Goal: Task Accomplishment & Management: Use online tool/utility

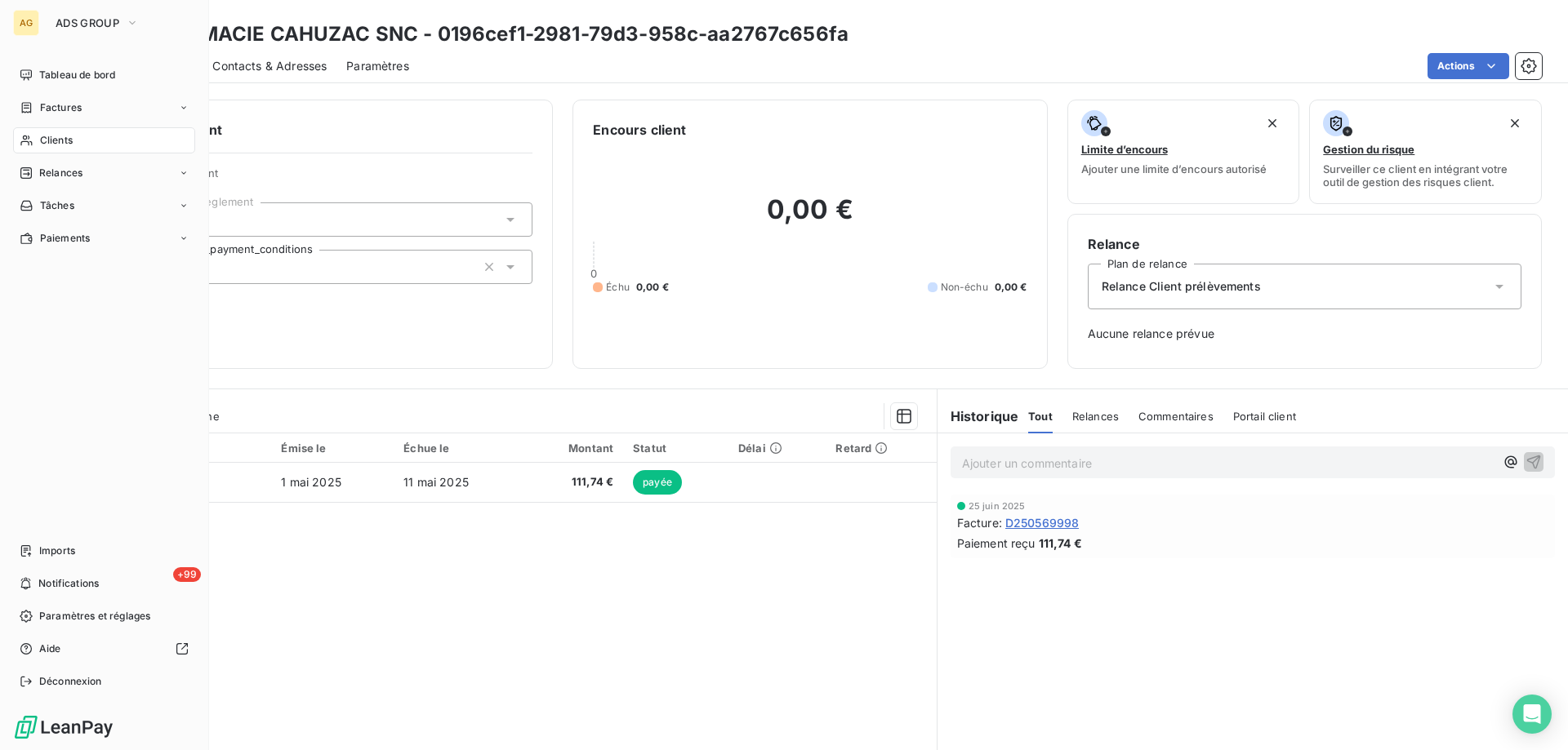
click at [58, 146] on span "Clients" at bounding box center [56, 140] width 32 height 15
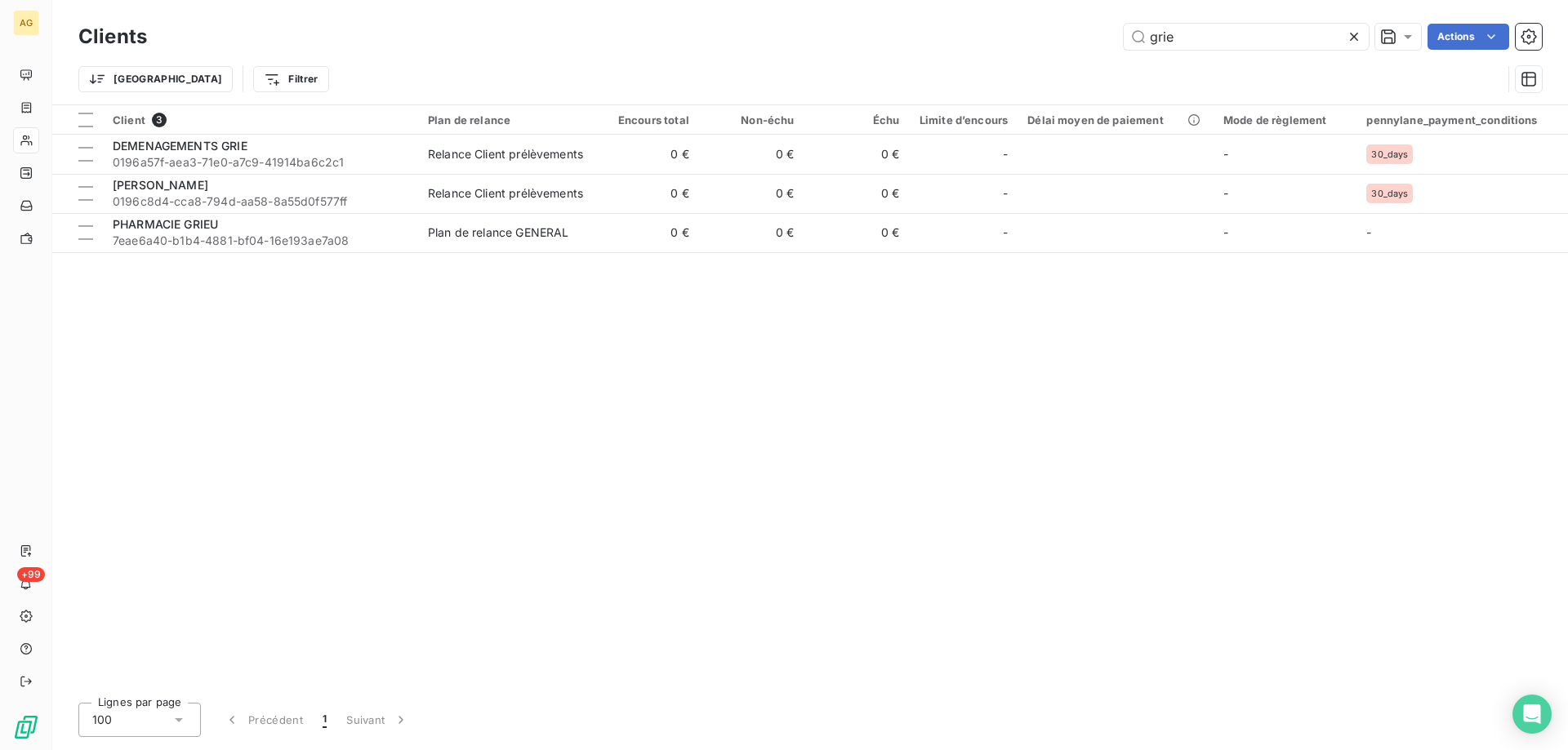
drag, startPoint x: 1223, startPoint y: 35, endPoint x: 1005, endPoint y: 24, distance: 218.3
click at [998, 26] on div "grie Actions" at bounding box center [853, 37] width 1375 height 26
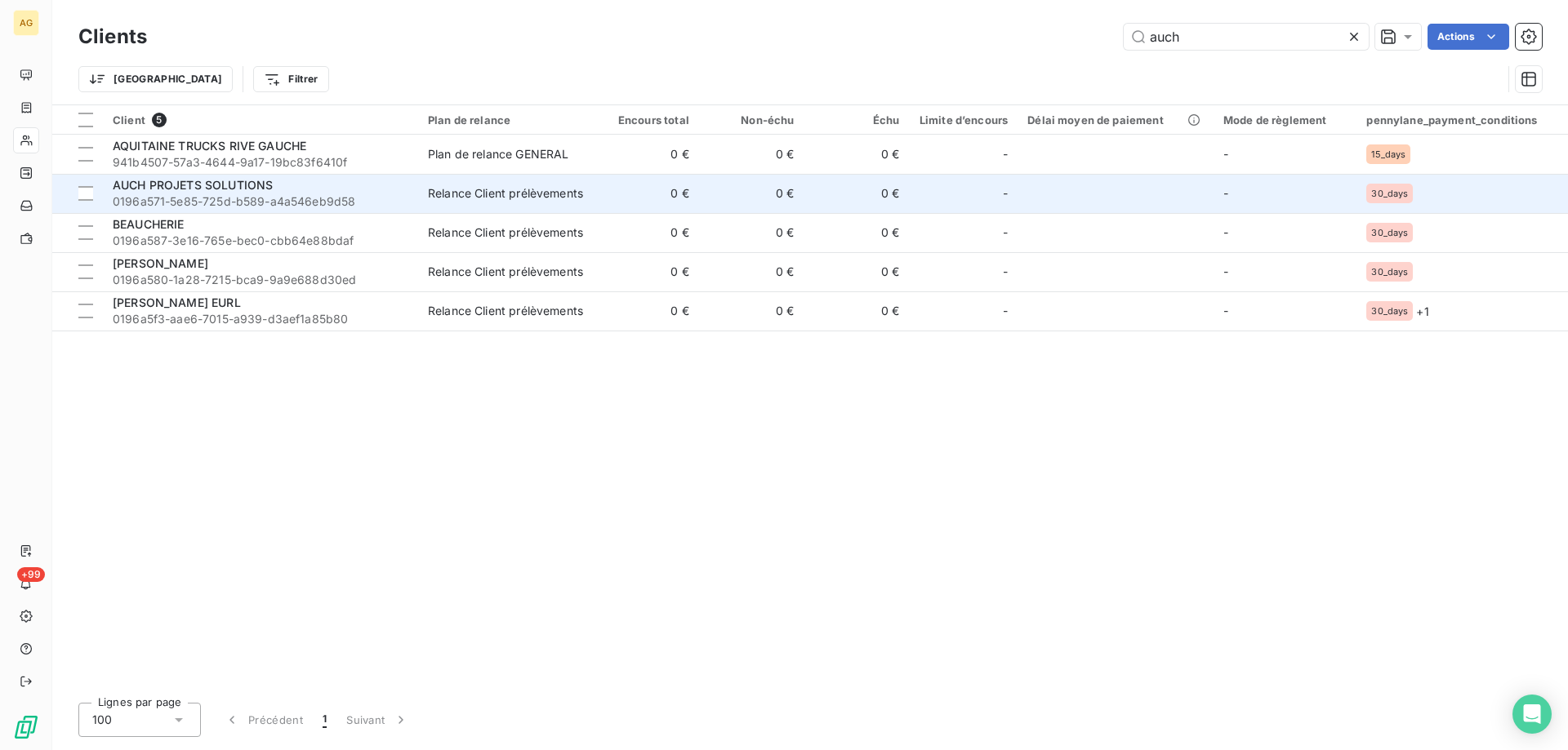
type input "auch"
click at [208, 193] on div "AUCH PROJETS SOLUTIONS" at bounding box center [260, 186] width 295 height 17
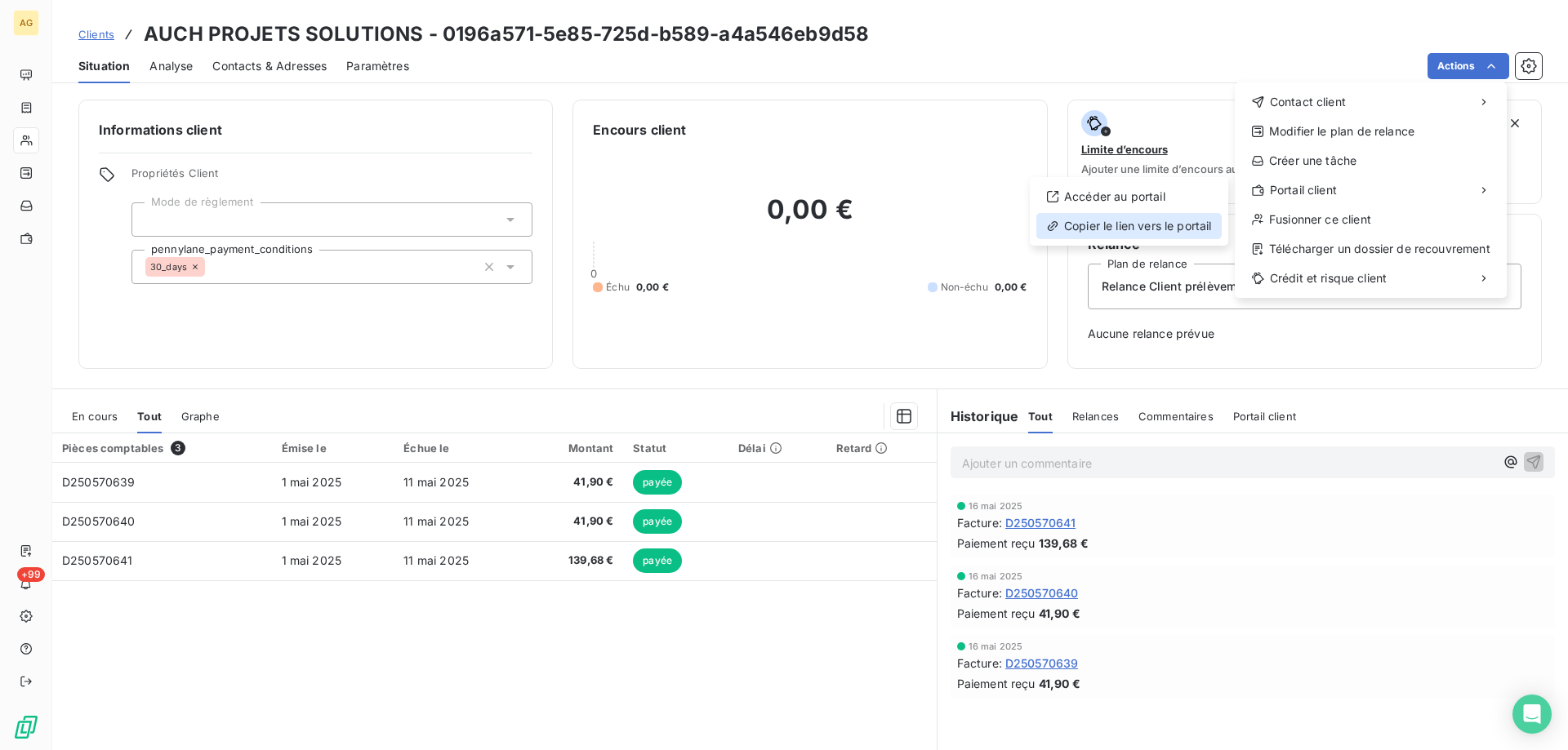
click at [1079, 228] on div "Copier le lien vers le portail" at bounding box center [1129, 226] width 186 height 26
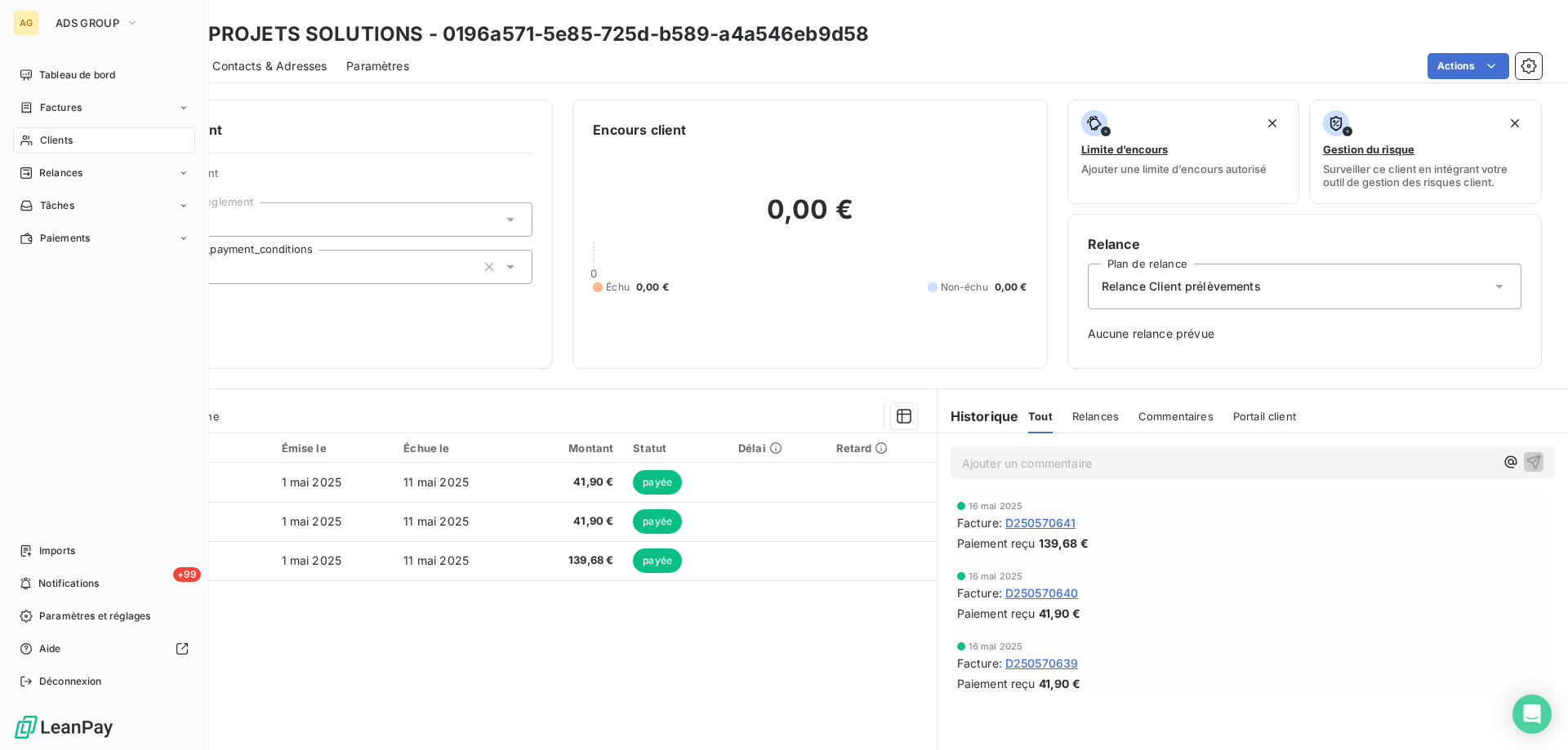
click at [66, 143] on span "Clients" at bounding box center [56, 140] width 32 height 15
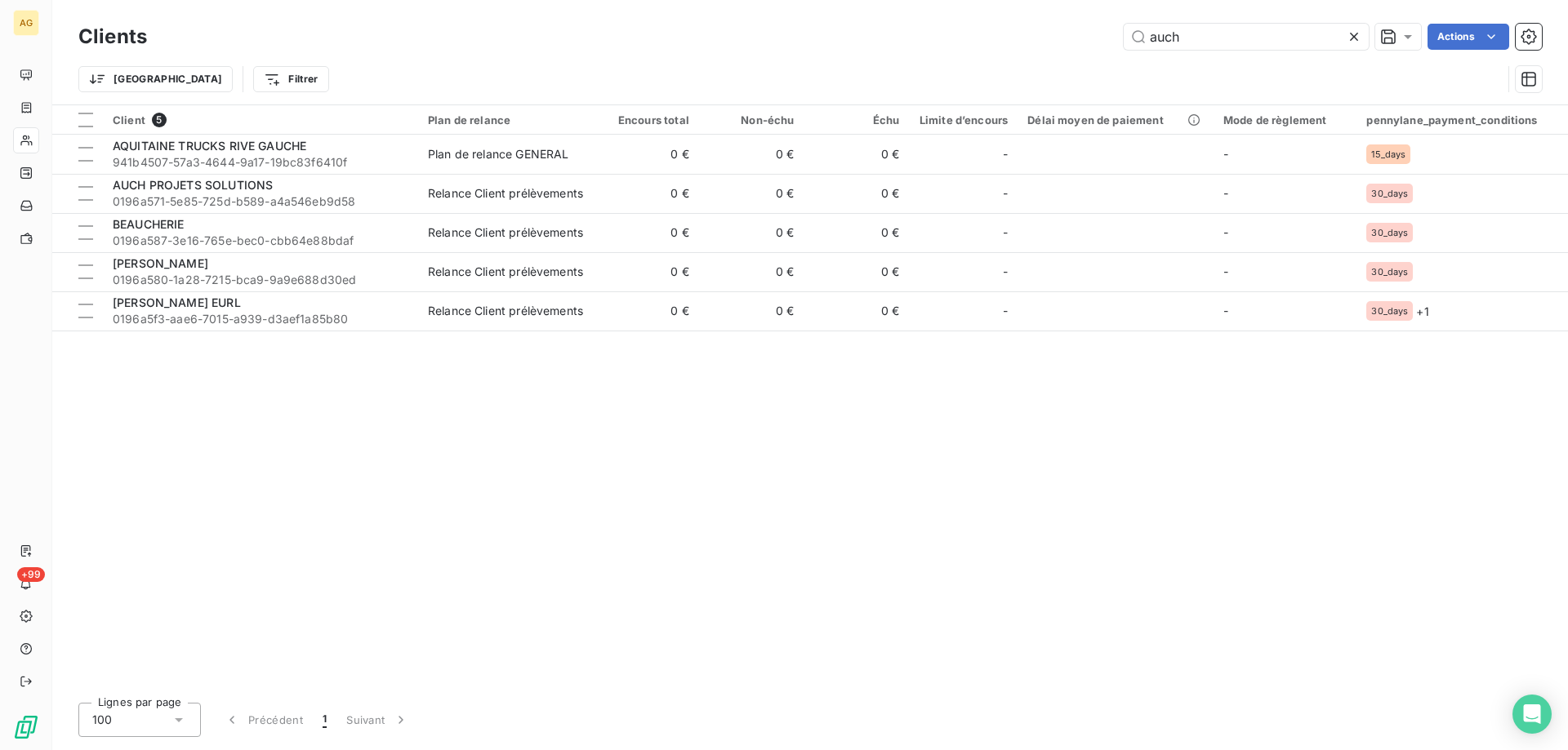
drag, startPoint x: 1202, startPoint y: 41, endPoint x: 1047, endPoint y: 45, distance: 155.1
click at [1050, 42] on div "auch Actions" at bounding box center [853, 37] width 1375 height 26
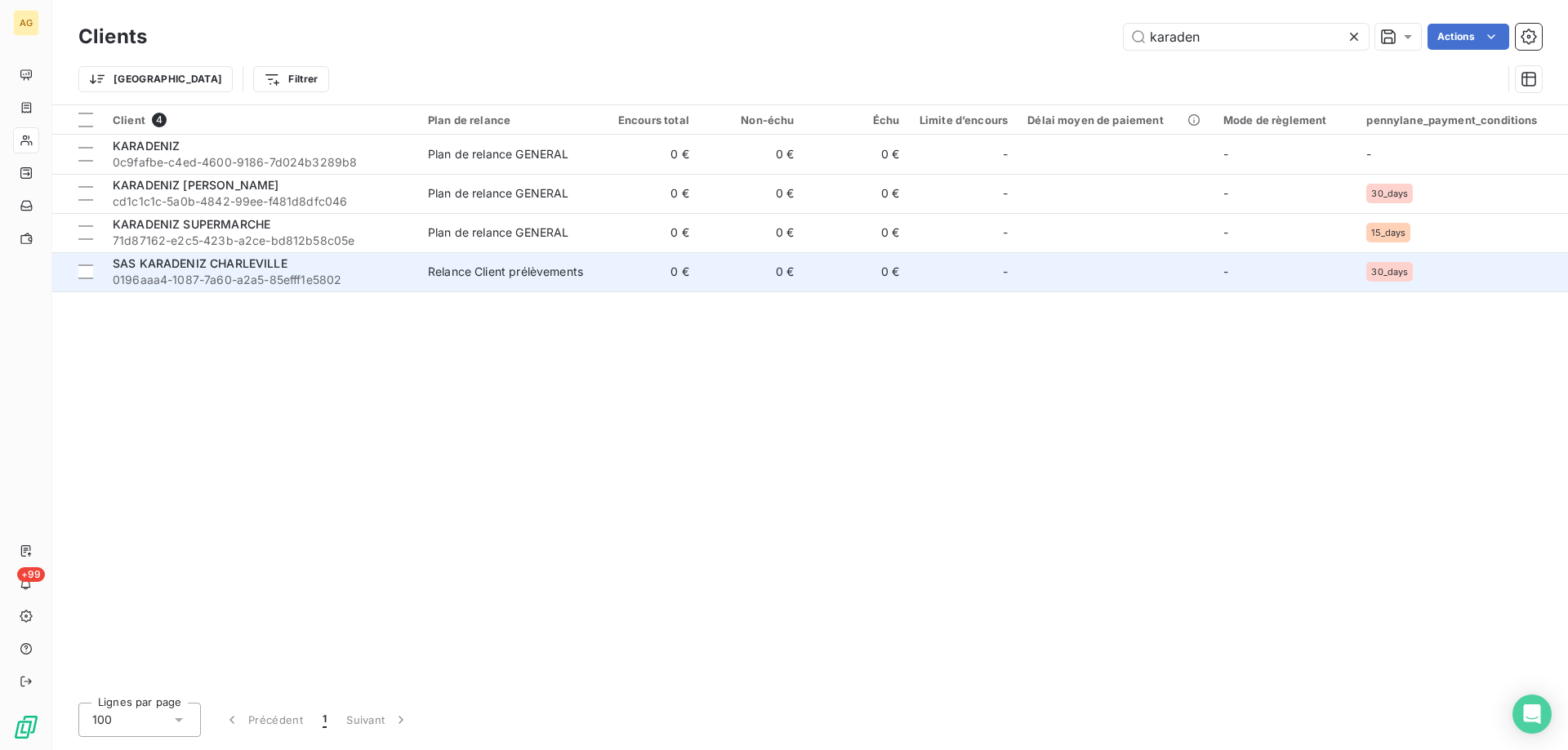
type input "karaden"
click at [212, 264] on span "SAS KARADENIZ CHARLEVILLE" at bounding box center [200, 263] width 175 height 14
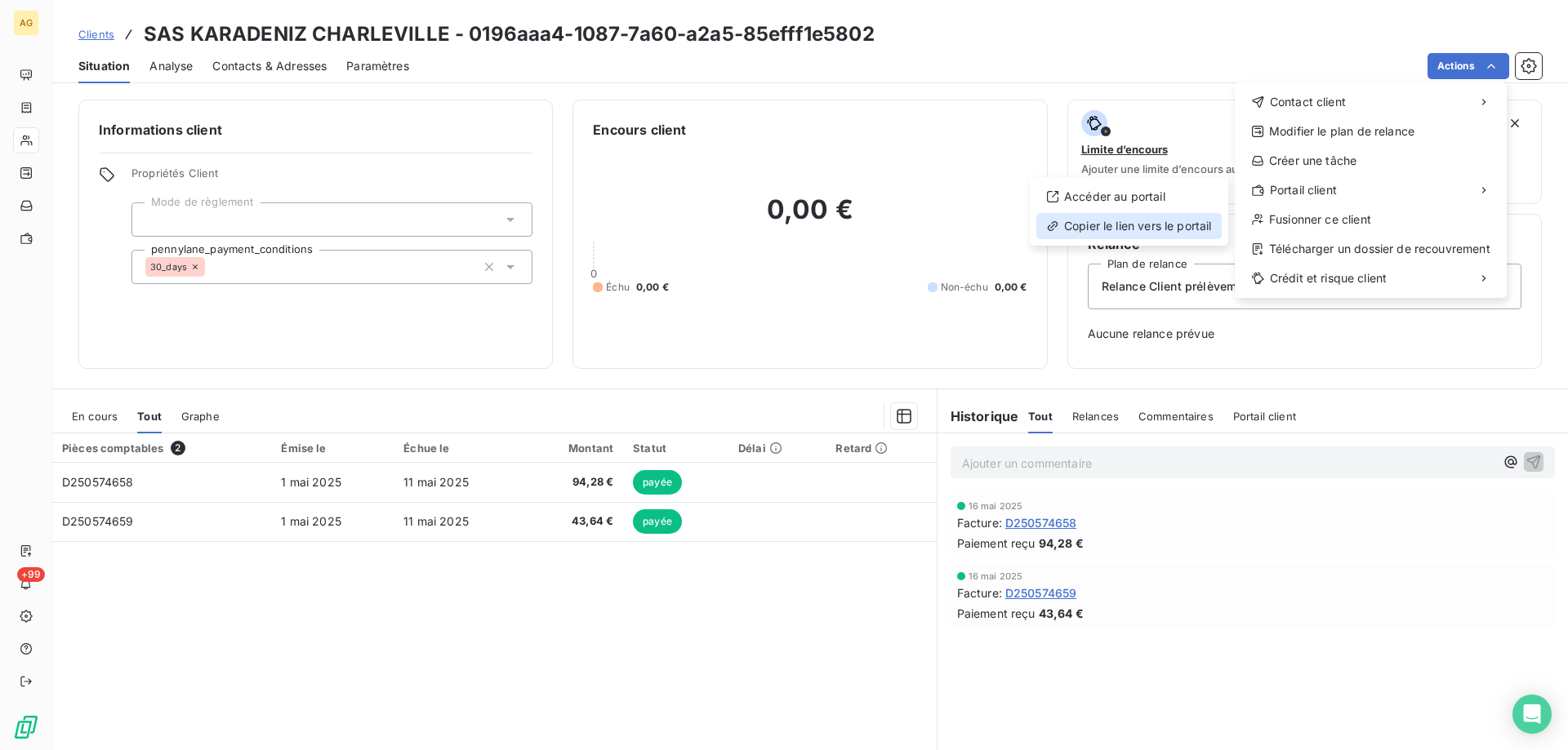
click at [1078, 239] on div "Copier le lien vers le portail" at bounding box center [1129, 226] width 186 height 26
